Goal: Check status: Check status

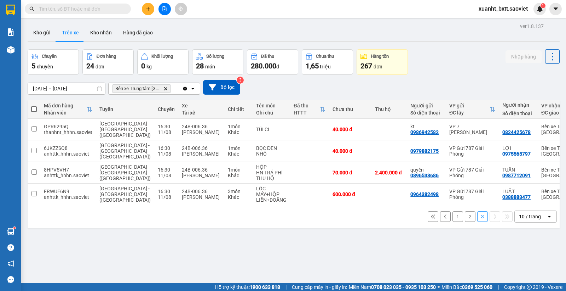
scroll to position [33, 0]
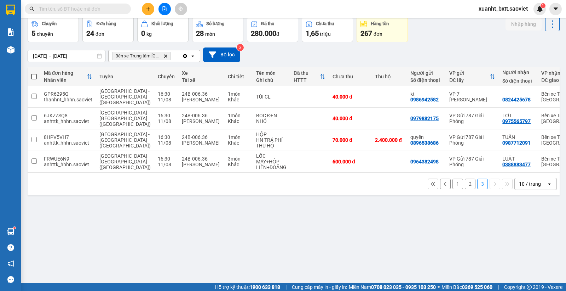
click at [430, 271] on div "ver 1.8.137 Kho gửi Trên xe Kho nhận Hàng đã giao Chuyến 5 chuyến Đơn hàng 24 đ…" at bounding box center [294, 134] width 538 height 291
click at [338, 221] on div "ver 1.8.137 Kho gửi Trên xe Kho nhận Hàng đã giao Chuyến 5 chuyến Đơn hàng 24 đ…" at bounding box center [294, 134] width 538 height 291
click at [465, 178] on button "2" at bounding box center [470, 183] width 11 height 11
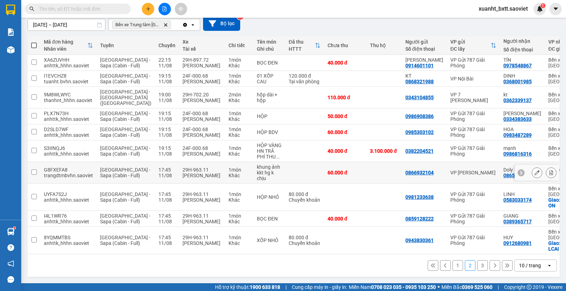
scroll to position [90, 0]
click at [477, 267] on button "3" at bounding box center [482, 265] width 11 height 11
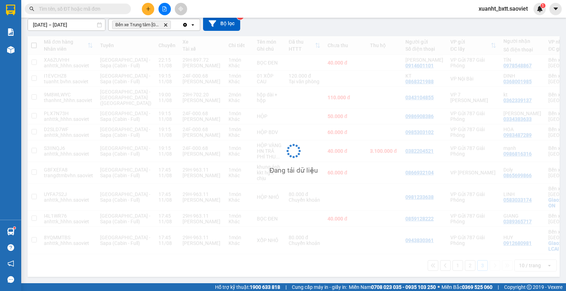
scroll to position [33, 0]
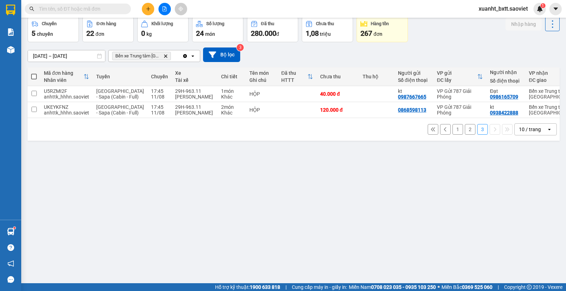
click at [465, 134] on button "2" at bounding box center [470, 129] width 11 height 11
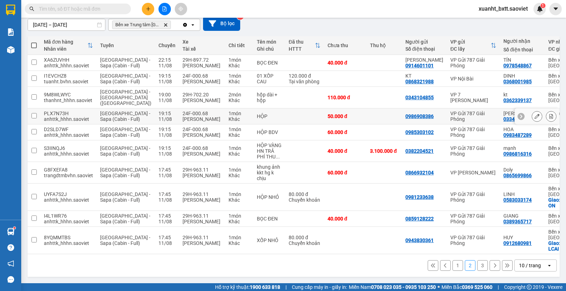
scroll to position [90, 0]
click at [453, 262] on button "1" at bounding box center [458, 265] width 11 height 11
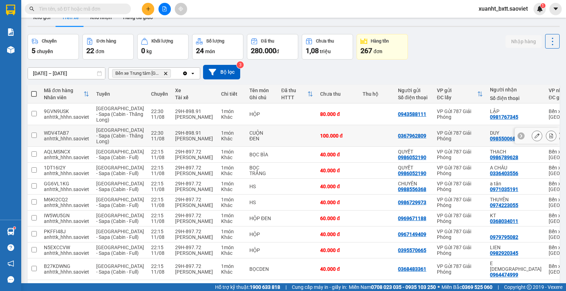
scroll to position [0, 0]
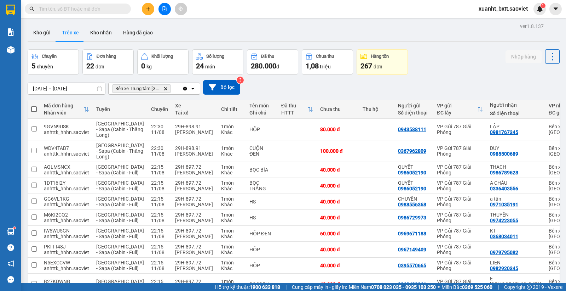
click at [447, 57] on div "Chuyến 5 chuyến Đơn hàng 22 đơn Khối lượng 0 kg Số lượng 24 món Đã thu 280.000 …" at bounding box center [294, 61] width 532 height 25
click at [48, 33] on button "Kho gửi" at bounding box center [42, 32] width 29 height 17
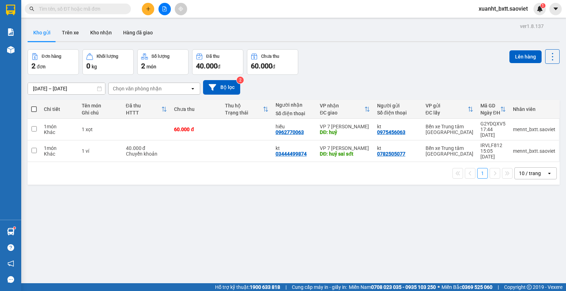
click at [349, 50] on div "Đơn hàng 2 đơn Khối lượng 0 kg Số lượng 2 món Đã thu 40.000 đ Chưa thu 60.000 đ…" at bounding box center [294, 61] width 532 height 25
